Goal: Task Accomplishment & Management: Complete application form

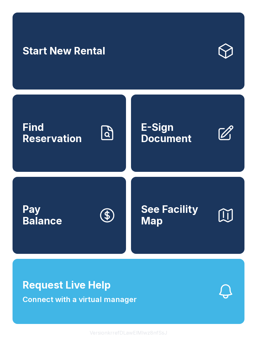
click at [85, 145] on span "Find Reservation" at bounding box center [58, 133] width 71 height 23
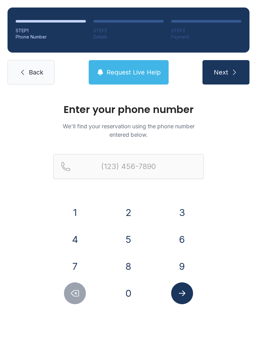
click at [183, 207] on button "3" at bounding box center [182, 213] width 22 height 22
click at [81, 294] on button "Delete number" at bounding box center [75, 293] width 22 height 22
click at [133, 290] on button "0" at bounding box center [128, 293] width 22 height 22
click at [134, 242] on button "5" at bounding box center [128, 240] width 22 height 22
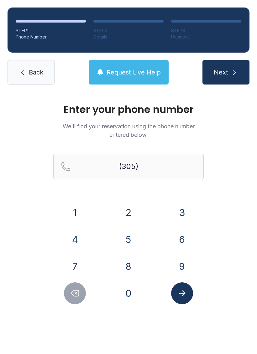
click at [74, 261] on button "7" at bounding box center [75, 266] width 22 height 22
click at [85, 235] on button "4" at bounding box center [75, 240] width 22 height 22
click at [132, 212] on button "2" at bounding box center [128, 213] width 22 height 22
click at [80, 262] on button "7" at bounding box center [75, 266] width 22 height 22
click at [73, 237] on button "4" at bounding box center [75, 240] width 22 height 22
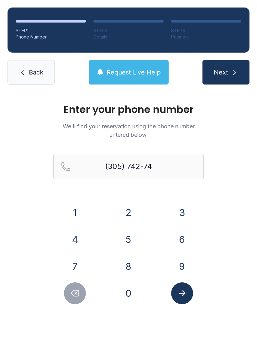
click at [129, 239] on button "5" at bounding box center [128, 240] width 22 height 22
click at [182, 239] on button "6" at bounding box center [182, 240] width 22 height 22
click at [185, 294] on icon "Submit lookup form" at bounding box center [181, 293] width 9 height 9
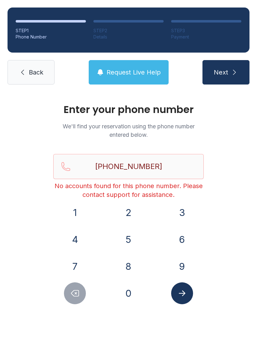
click at [74, 297] on icon "Delete number" at bounding box center [74, 293] width 9 height 9
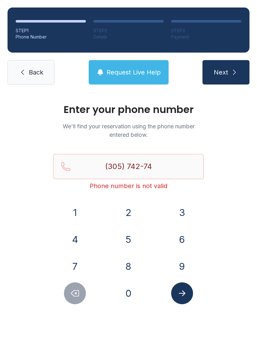
click at [77, 288] on button "Delete number" at bounding box center [75, 293] width 22 height 22
click at [74, 291] on icon "Delete number" at bounding box center [74, 293] width 9 height 9
click at [74, 291] on icon "Delete number" at bounding box center [75, 293] width 8 height 6
click at [78, 299] on button "Delete number" at bounding box center [75, 293] width 22 height 22
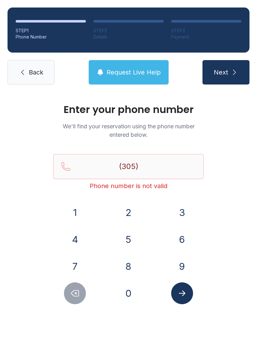
click at [77, 260] on button "7" at bounding box center [75, 266] width 22 height 22
click at [133, 212] on button "2" at bounding box center [128, 213] width 22 height 22
click at [74, 295] on icon "Delete number" at bounding box center [74, 293] width 9 height 9
click at [78, 238] on button "4" at bounding box center [75, 240] width 22 height 22
click at [133, 211] on button "2" at bounding box center [128, 213] width 22 height 22
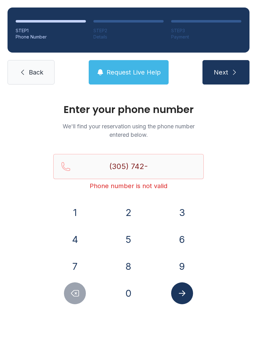
click at [82, 266] on button "7" at bounding box center [75, 266] width 22 height 22
click at [80, 238] on button "4" at bounding box center [75, 240] width 22 height 22
click at [131, 241] on button "5" at bounding box center [128, 240] width 22 height 22
click at [184, 237] on button "6" at bounding box center [182, 240] width 22 height 22
click at [183, 290] on icon "Submit lookup form" at bounding box center [181, 293] width 9 height 9
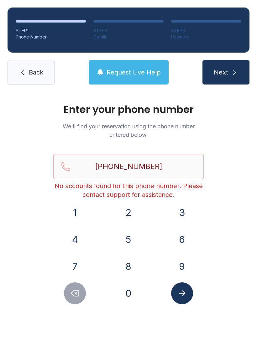
click at [76, 295] on icon "Delete number" at bounding box center [74, 293] width 9 height 9
click at [75, 294] on icon "Delete number" at bounding box center [74, 293] width 9 height 9
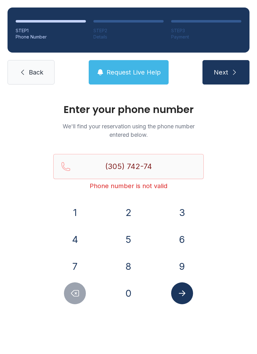
click at [72, 294] on icon "Delete number" at bounding box center [74, 293] width 9 height 9
click at [72, 294] on icon "Delete number" at bounding box center [75, 293] width 8 height 6
click at [77, 293] on icon "Delete number" at bounding box center [74, 293] width 9 height 9
click at [79, 294] on icon "Delete number" at bounding box center [75, 293] width 8 height 6
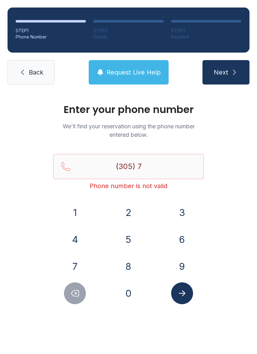
type input "(305)"
click at [34, 70] on span "Back" at bounding box center [36, 72] width 14 height 9
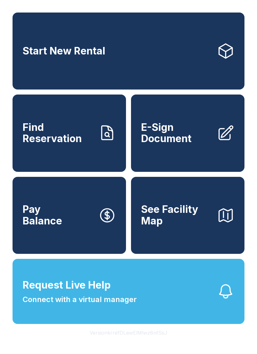
click at [80, 140] on span "Find Reservation" at bounding box center [58, 133] width 71 height 23
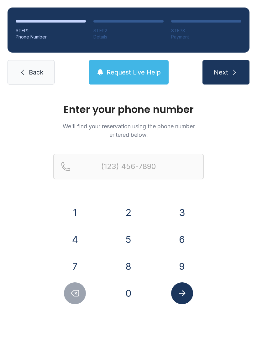
click at [180, 208] on button "3" at bounding box center [182, 213] width 22 height 22
click at [130, 294] on button "0" at bounding box center [128, 293] width 22 height 22
click at [132, 239] on button "5" at bounding box center [128, 240] width 22 height 22
click at [77, 257] on button "7" at bounding box center [75, 266] width 22 height 22
click at [79, 236] on button "4" at bounding box center [75, 240] width 22 height 22
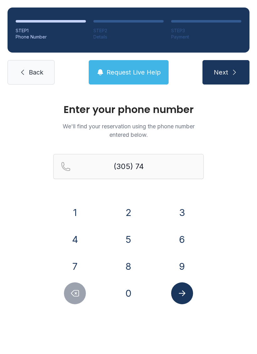
click at [127, 208] on button "2" at bounding box center [128, 213] width 22 height 22
click at [77, 262] on button "7" at bounding box center [75, 266] width 22 height 22
click at [80, 234] on button "4" at bounding box center [75, 240] width 22 height 22
click at [129, 237] on button "5" at bounding box center [128, 240] width 22 height 22
click at [180, 233] on button "6" at bounding box center [182, 240] width 22 height 22
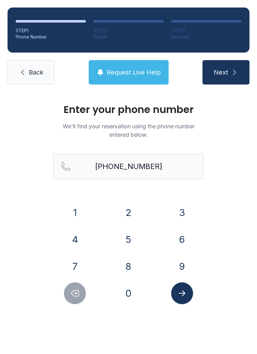
click at [185, 295] on icon "Submit lookup form" at bounding box center [181, 293] width 9 height 9
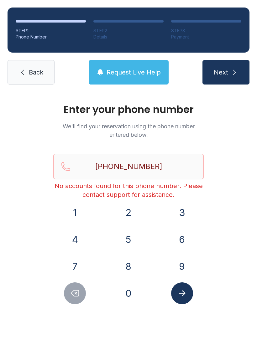
click at [79, 291] on icon "Delete number" at bounding box center [75, 293] width 8 height 6
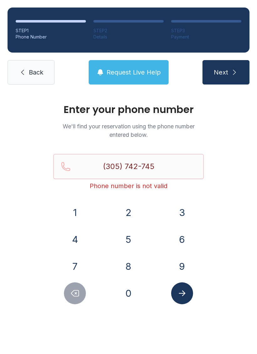
click at [79, 291] on icon "Delete number" at bounding box center [75, 293] width 8 height 6
click at [80, 289] on button "Delete number" at bounding box center [75, 293] width 22 height 22
click at [80, 290] on icon "Delete number" at bounding box center [74, 293] width 9 height 9
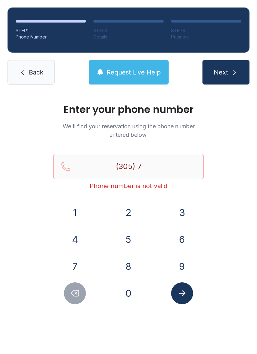
click at [80, 292] on button "Delete number" at bounding box center [75, 293] width 22 height 22
click at [178, 240] on button "6" at bounding box center [182, 240] width 22 height 22
click at [81, 215] on button "1" at bounding box center [75, 213] width 22 height 22
click at [185, 268] on button "9" at bounding box center [182, 266] width 22 height 22
click at [183, 266] on button "9" at bounding box center [182, 266] width 22 height 22
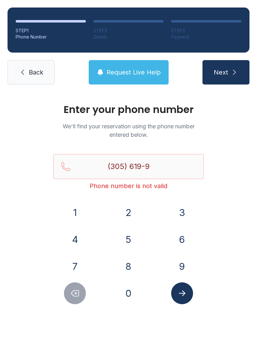
click at [187, 218] on button "3" at bounding box center [182, 213] width 22 height 22
click at [85, 260] on div "7" at bounding box center [75, 266] width 44 height 22
click at [80, 266] on button "7" at bounding box center [75, 266] width 22 height 22
click at [130, 267] on button "8" at bounding box center [128, 266] width 22 height 22
click at [185, 295] on icon "Submit lookup form" at bounding box center [181, 293] width 9 height 9
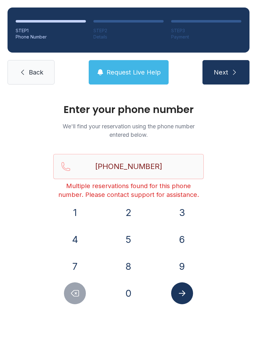
click at [71, 290] on icon "Delete number" at bounding box center [74, 293] width 9 height 9
click at [70, 290] on icon "Delete number" at bounding box center [74, 293] width 9 height 9
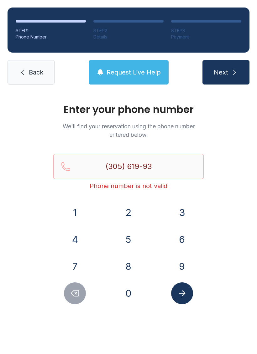
click at [81, 298] on button "Delete number" at bounding box center [75, 293] width 22 height 22
click at [80, 291] on button "Delete number" at bounding box center [75, 293] width 22 height 22
click at [79, 293] on icon "Delete number" at bounding box center [75, 293] width 8 height 6
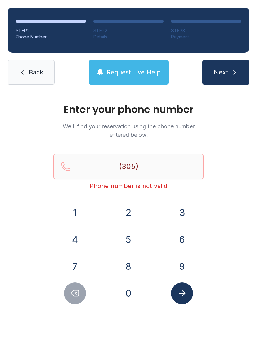
click at [79, 293] on icon "Delete number" at bounding box center [75, 293] width 8 height 6
type input "(3"
click at [79, 293] on icon "Delete number" at bounding box center [75, 293] width 8 height 6
click at [78, 291] on icon "Delete number" at bounding box center [74, 293] width 9 height 9
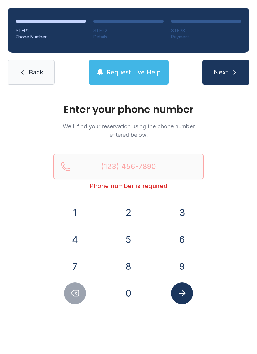
click at [78, 291] on icon "Delete number" at bounding box center [74, 293] width 9 height 9
click at [192, 215] on button "3" at bounding box center [182, 213] width 22 height 22
click at [130, 294] on button "0" at bounding box center [128, 293] width 22 height 22
click at [135, 230] on div "5" at bounding box center [129, 240] width 44 height 22
click at [126, 238] on button "5" at bounding box center [128, 240] width 22 height 22
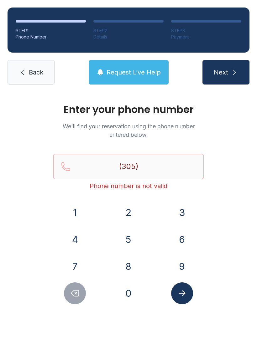
click at [81, 261] on button "7" at bounding box center [75, 266] width 22 height 22
click at [80, 234] on button "4" at bounding box center [75, 240] width 22 height 22
click at [142, 205] on div "2" at bounding box center [129, 213] width 44 height 22
click at [124, 216] on button "2" at bounding box center [128, 213] width 22 height 22
click at [81, 266] on button "7" at bounding box center [75, 266] width 22 height 22
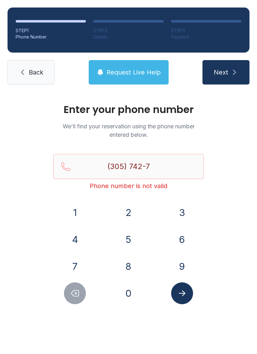
click at [80, 239] on button "4" at bounding box center [75, 240] width 22 height 22
click at [125, 241] on button "5" at bounding box center [128, 240] width 22 height 22
click at [183, 237] on button "6" at bounding box center [182, 240] width 22 height 22
type input "[PHONE_NUMBER]"
click at [184, 292] on icon "Submit lookup form" at bounding box center [181, 293] width 9 height 9
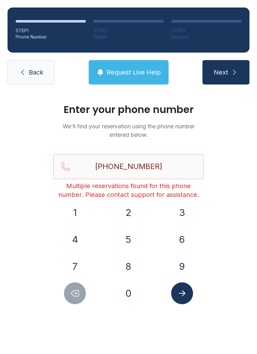
click at [230, 217] on div "Enter your phone number We'll find your reservation using the phone number ente…" at bounding box center [128, 210] width 257 height 237
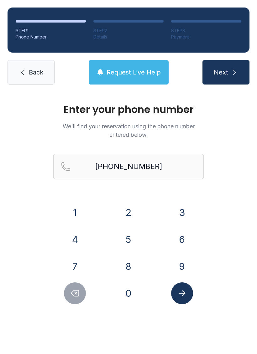
click at [26, 64] on link "Back" at bounding box center [31, 72] width 47 height 24
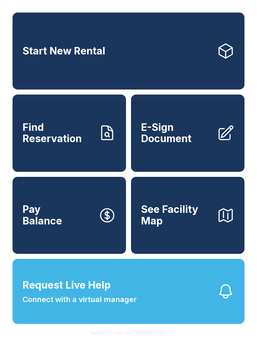
click at [197, 145] on span "E-Sign Document" at bounding box center [176, 133] width 71 height 23
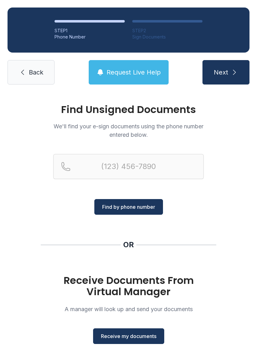
click at [138, 343] on button "Receive my documents" at bounding box center [128, 336] width 71 height 16
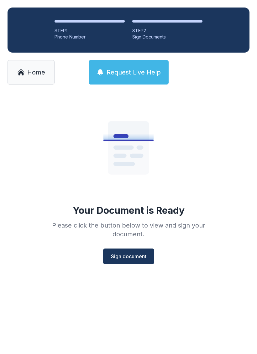
click at [126, 252] on button "Sign document" at bounding box center [128, 257] width 51 height 16
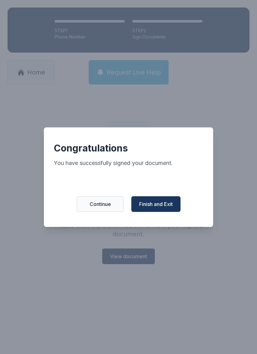
click at [167, 208] on span "Finish and Exit" at bounding box center [155, 204] width 33 height 8
